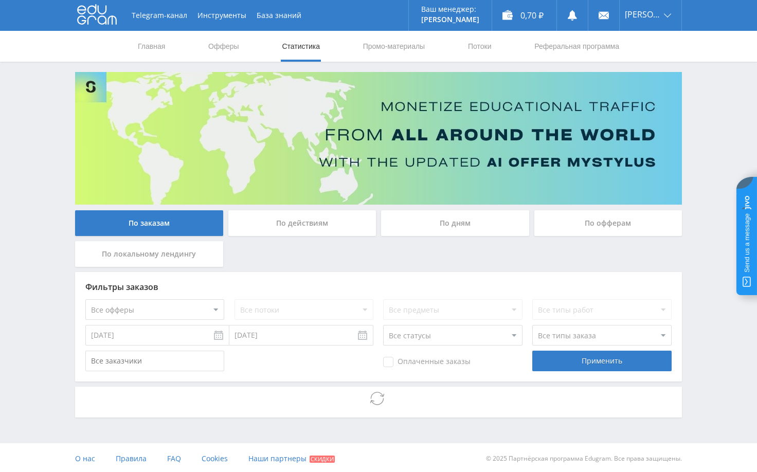
click at [700, 240] on div "Telegram-канал Инструменты База знаний Ваш менеджер: [PERSON_NAME] Online @edug…" at bounding box center [378, 237] width 757 height 474
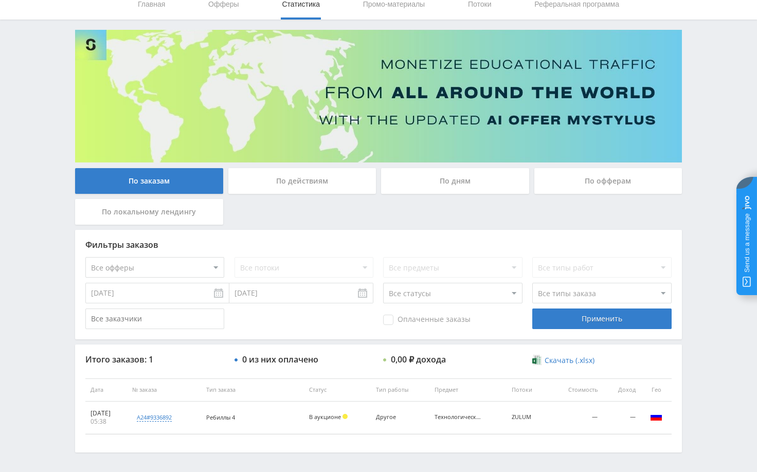
scroll to position [79, 0]
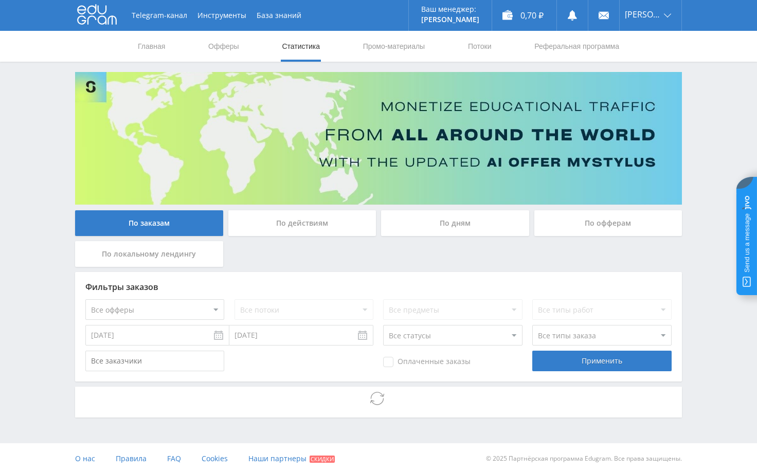
drag, startPoint x: 0, startPoint y: 0, endPoint x: 691, endPoint y: 275, distance: 743.7
click at [691, 275] on div "Telegram-канал Инструменты База знаний Ваш менеджер: [PERSON_NAME] Online @edug…" at bounding box center [378, 237] width 757 height 474
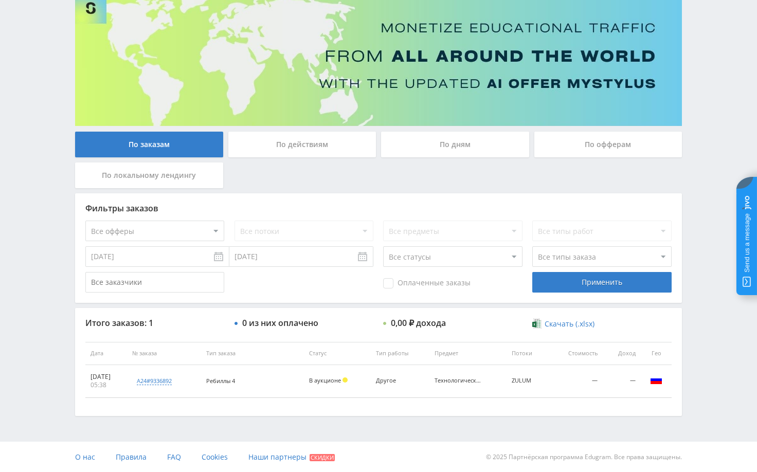
scroll to position [79, 0]
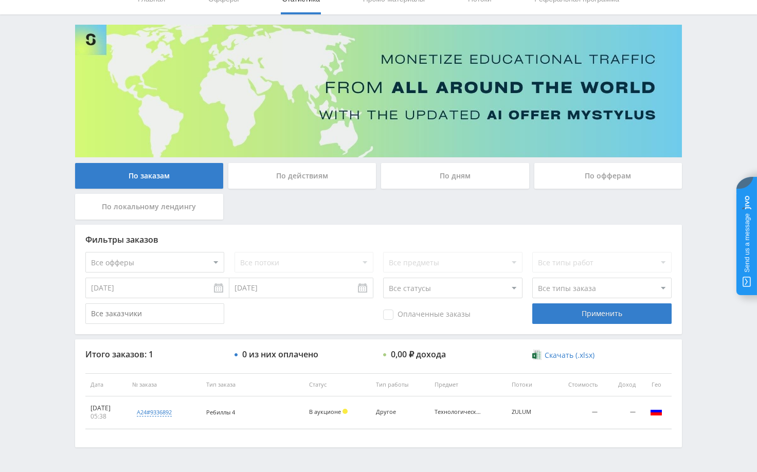
scroll to position [53, 0]
